Goal: Navigation & Orientation: Find specific page/section

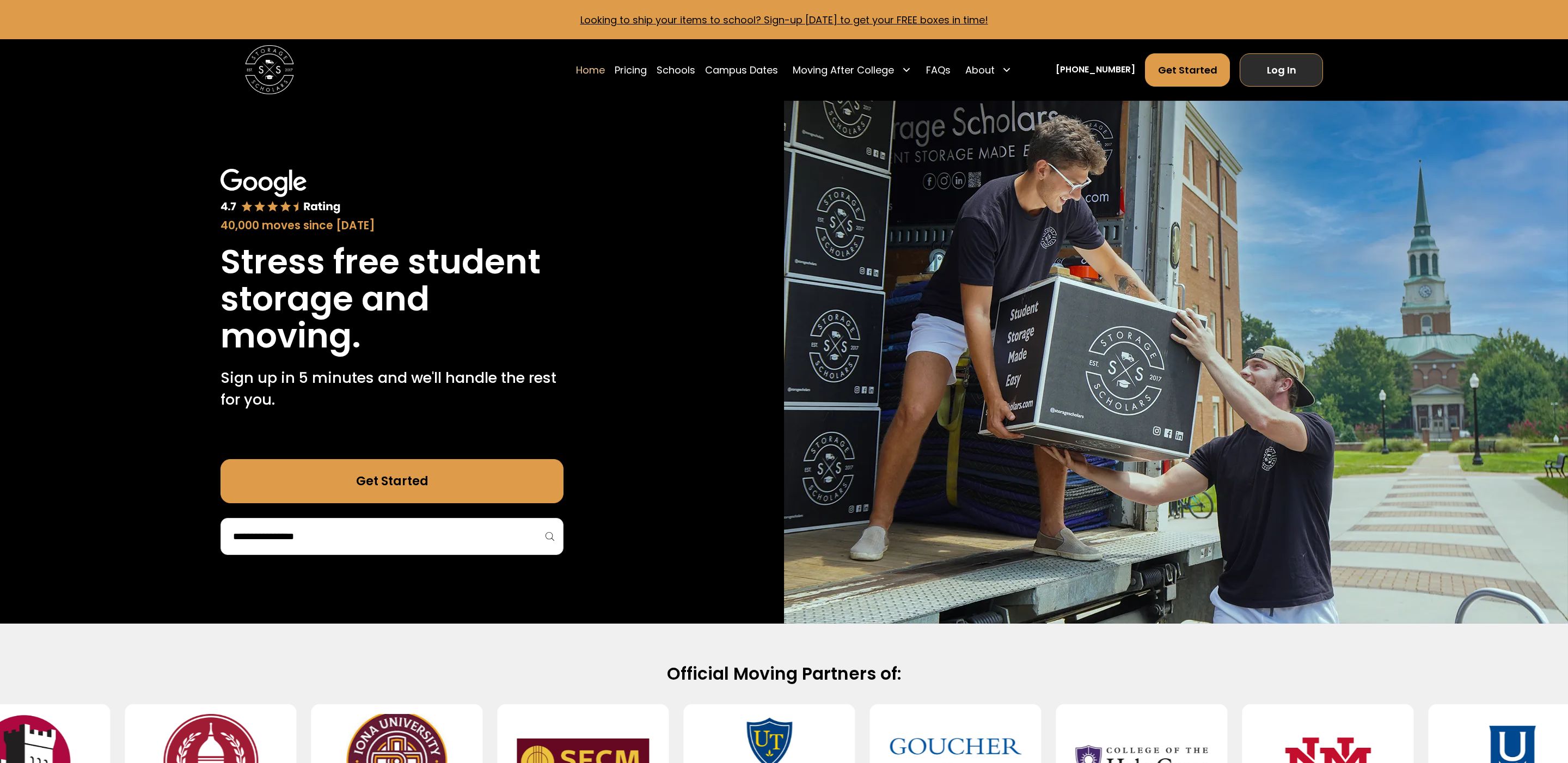
click at [1275, 69] on link "Log In" at bounding box center [1281, 70] width 83 height 34
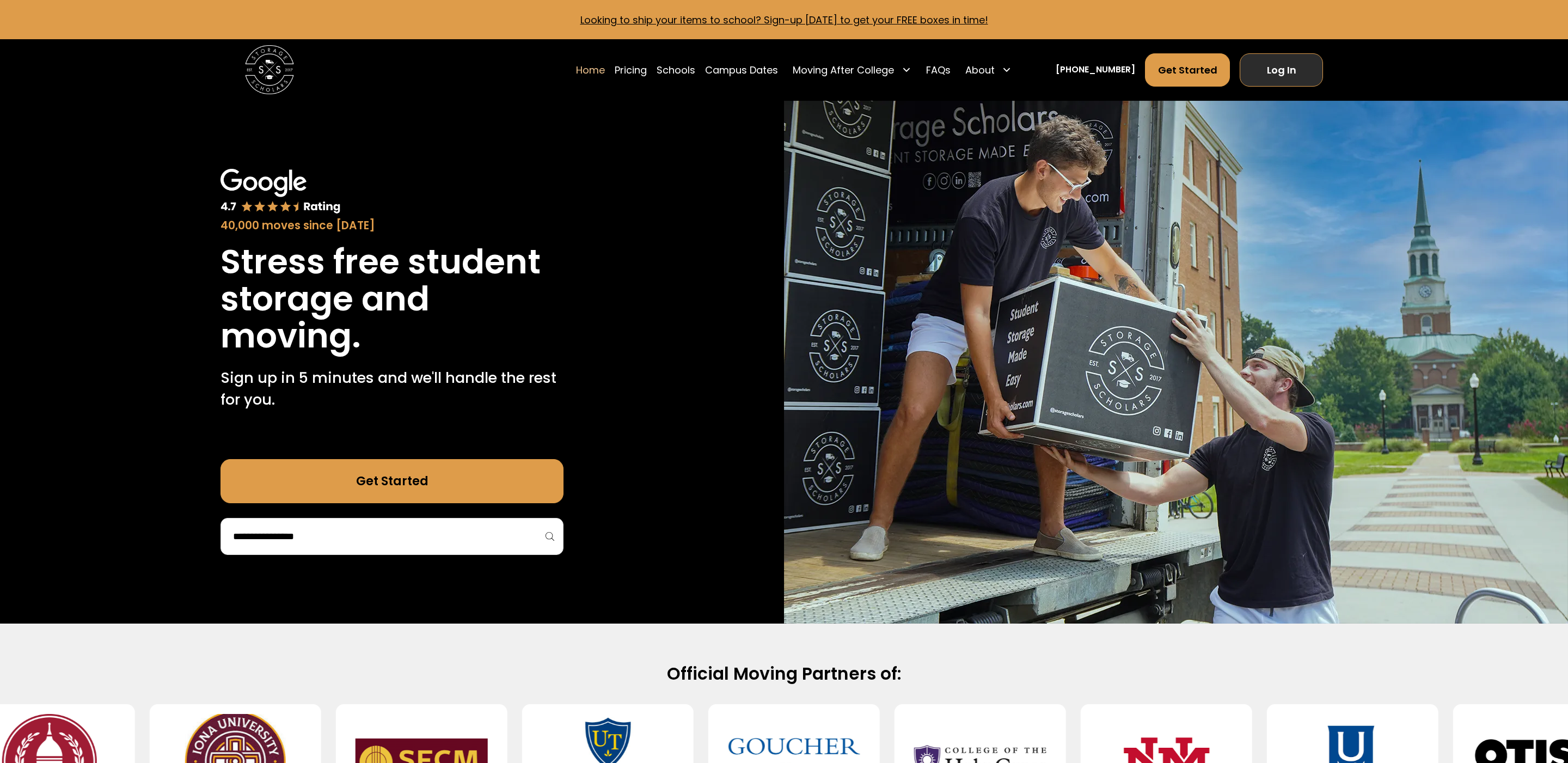
click at [1279, 67] on link "Log In" at bounding box center [1281, 70] width 83 height 34
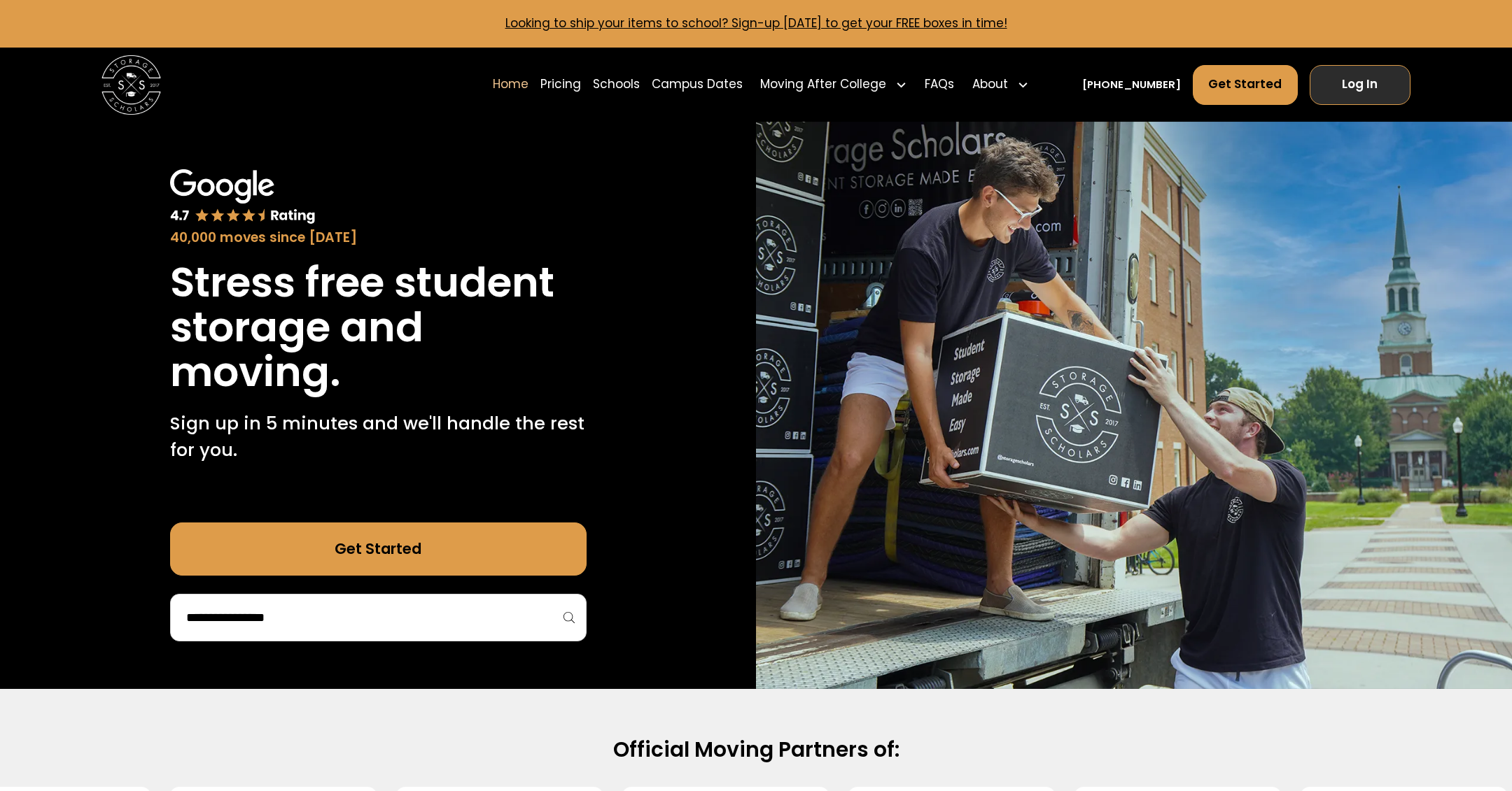
click at [1367, 92] on link "Log In" at bounding box center [1360, 84] width 102 height 40
click at [1365, 73] on link "Log In" at bounding box center [1360, 84] width 102 height 40
